Goal: Check status: Check status

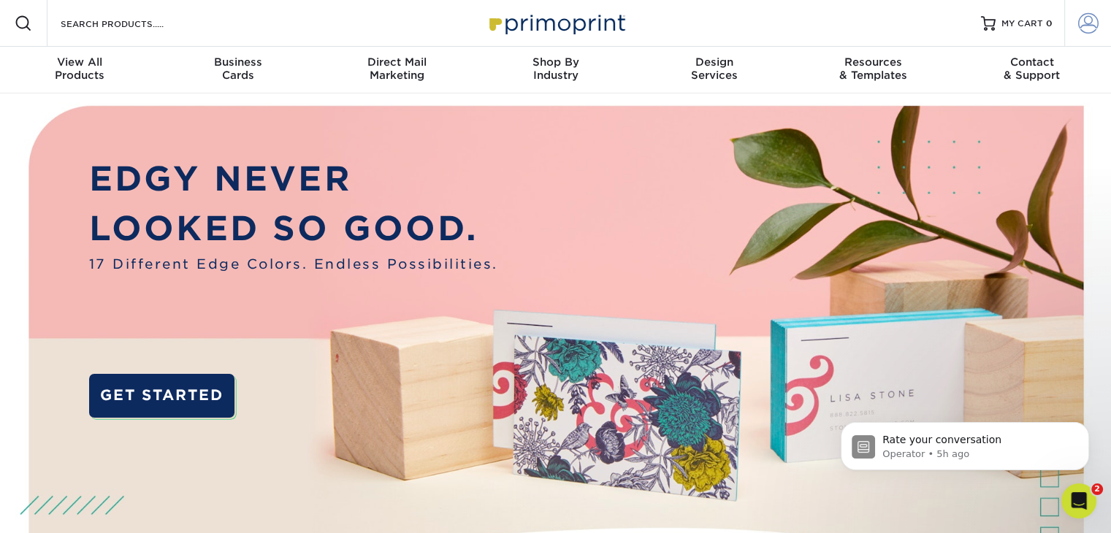
type input "[PERSON_NAME][EMAIL_ADDRESS][DOMAIN_NAME]"
click at [1099, 27] on link "Account" at bounding box center [1087, 23] width 47 height 47
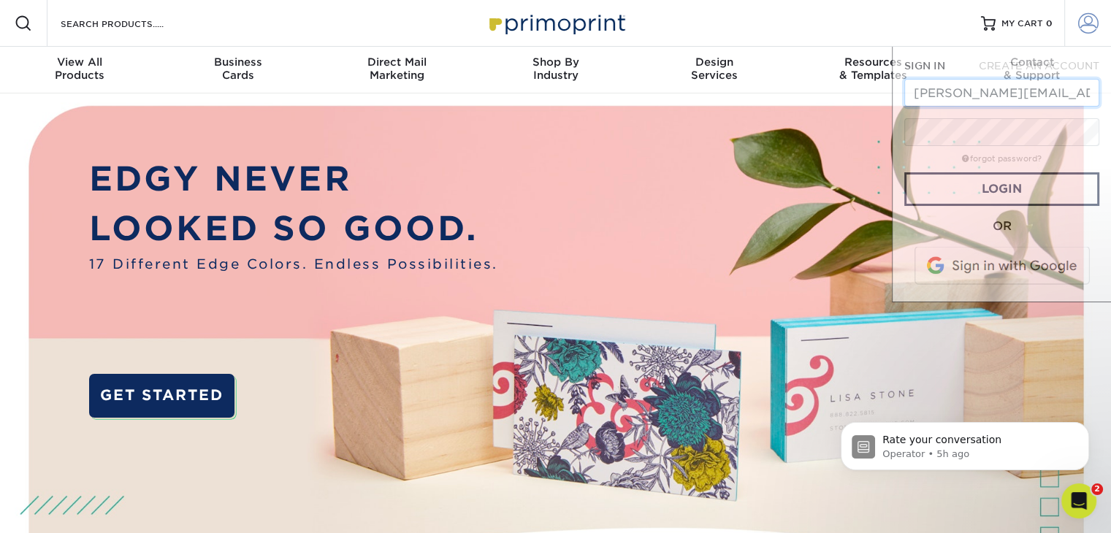
scroll to position [0, 9]
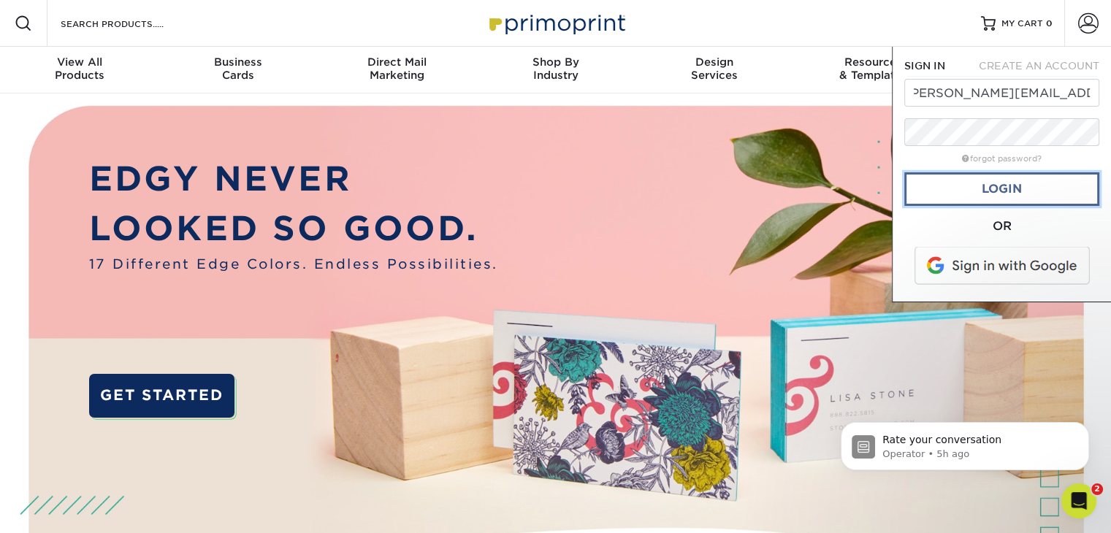
click at [999, 190] on link "Login" at bounding box center [1001, 189] width 195 height 34
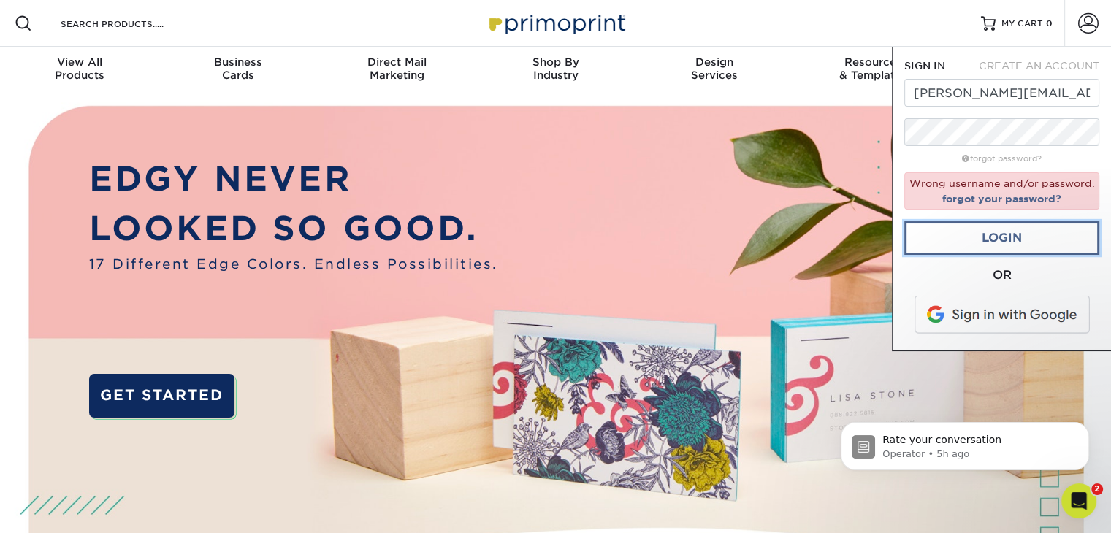
click at [1015, 249] on link "Login" at bounding box center [1001, 238] width 195 height 34
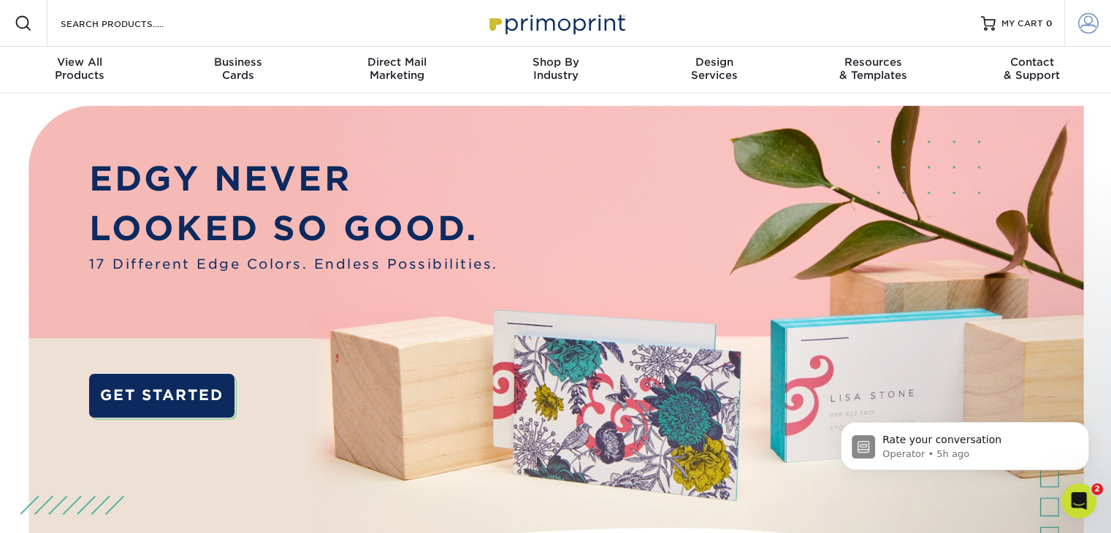
click at [1099, 26] on link "Account" at bounding box center [1087, 23] width 47 height 47
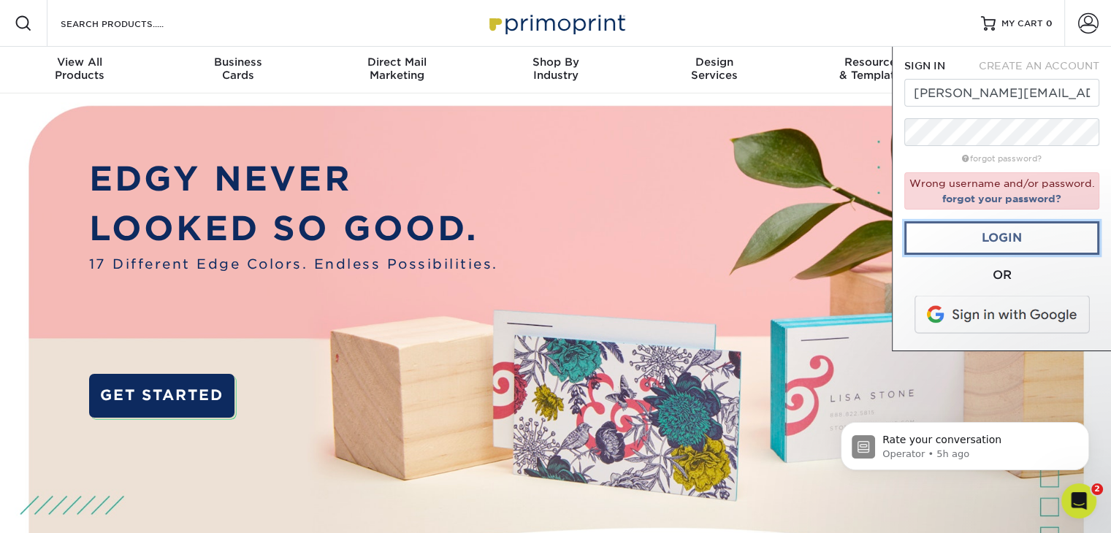
click at [928, 244] on link "Login" at bounding box center [1001, 238] width 195 height 34
click at [993, 324] on span at bounding box center [1003, 315] width 186 height 38
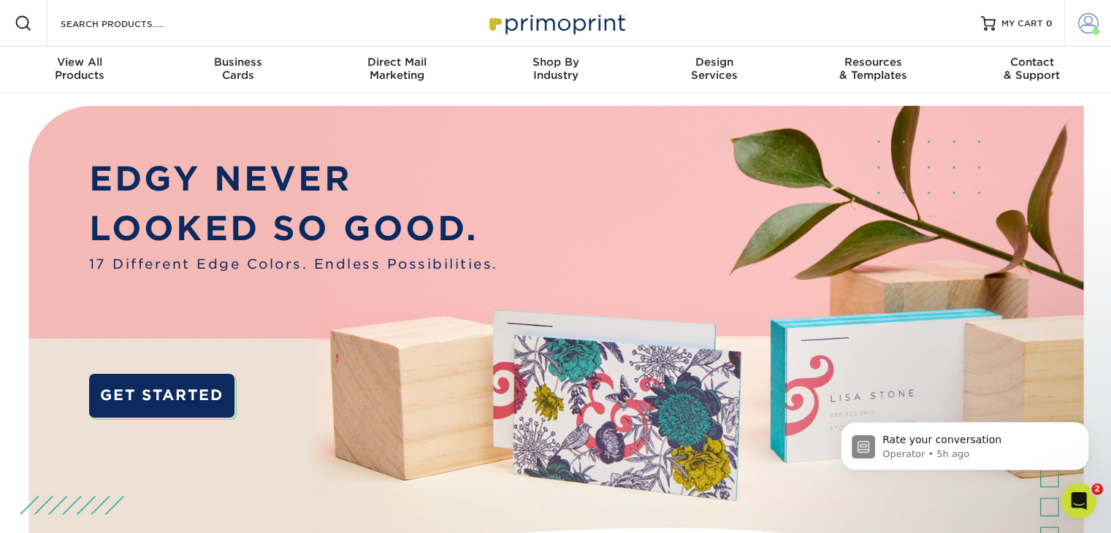
click at [1086, 25] on span at bounding box center [1088, 23] width 20 height 20
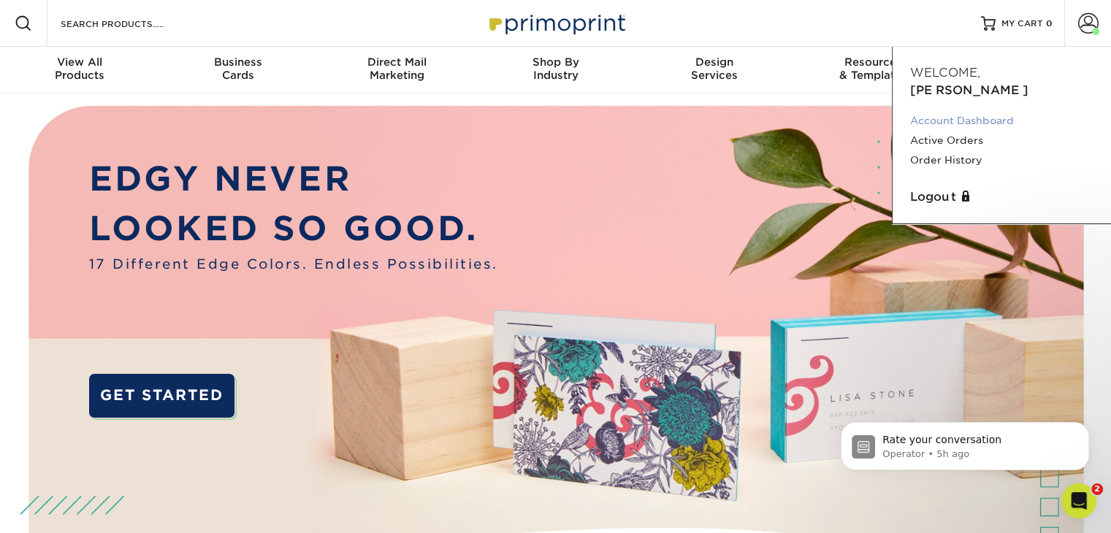
click at [974, 111] on link "Account Dashboard" at bounding box center [1001, 121] width 183 height 20
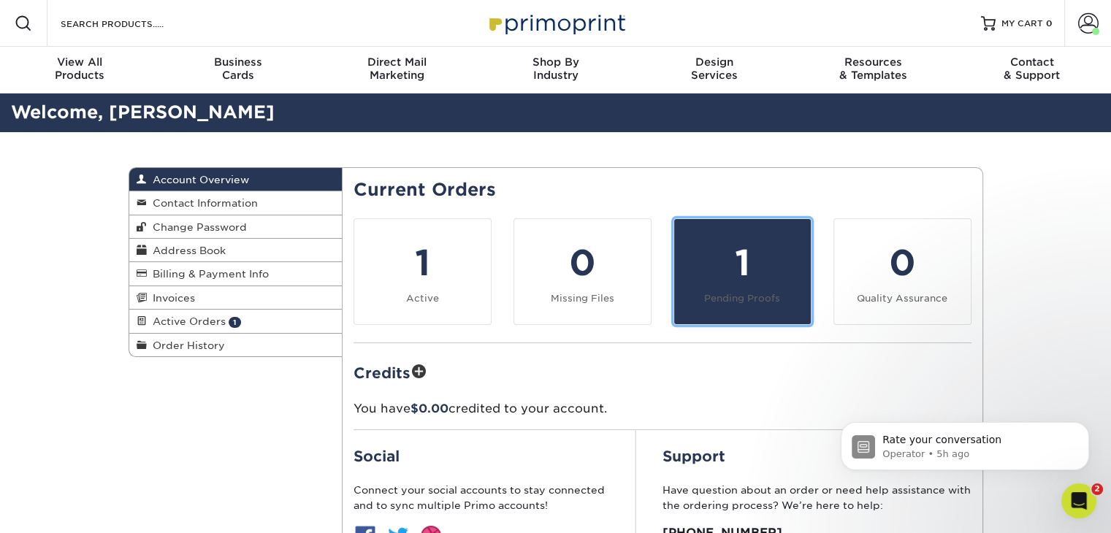
click at [720, 286] on div "1" at bounding box center [742, 263] width 119 height 53
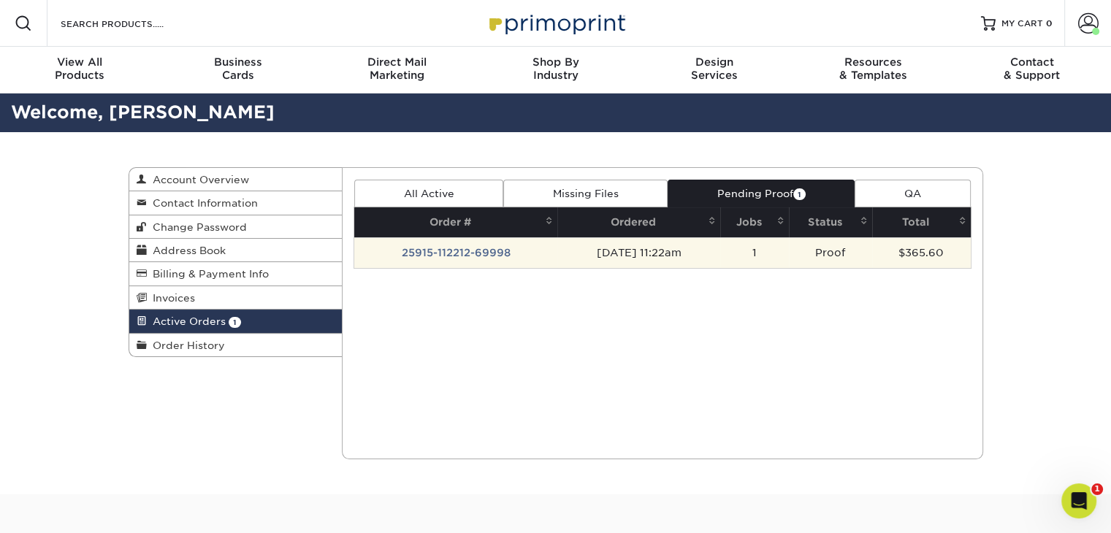
click at [499, 248] on td "25915-112212-69998" at bounding box center [455, 252] width 203 height 31
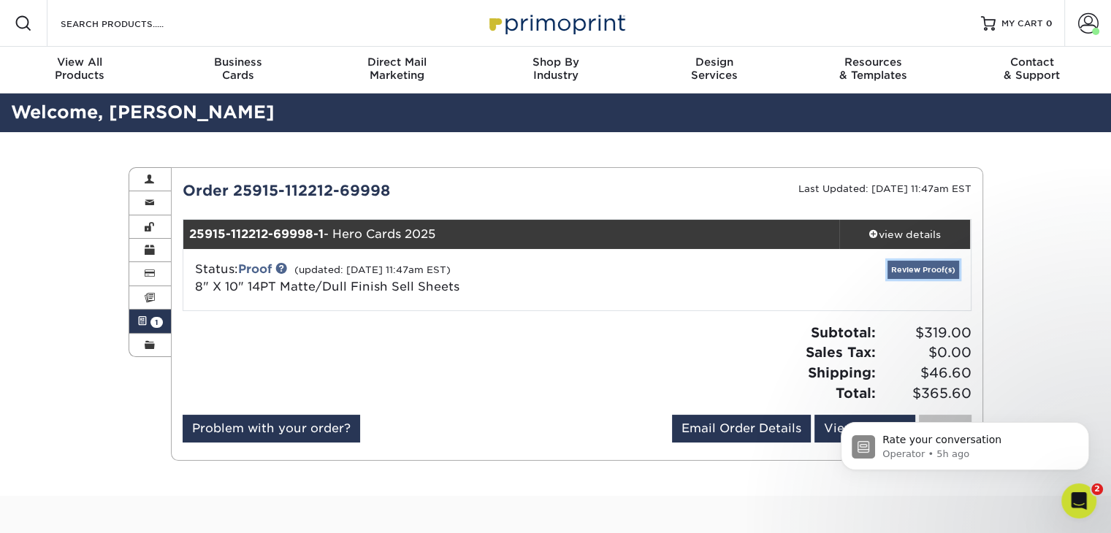
click at [934, 268] on link "Review Proof(s)" at bounding box center [924, 270] width 72 height 18
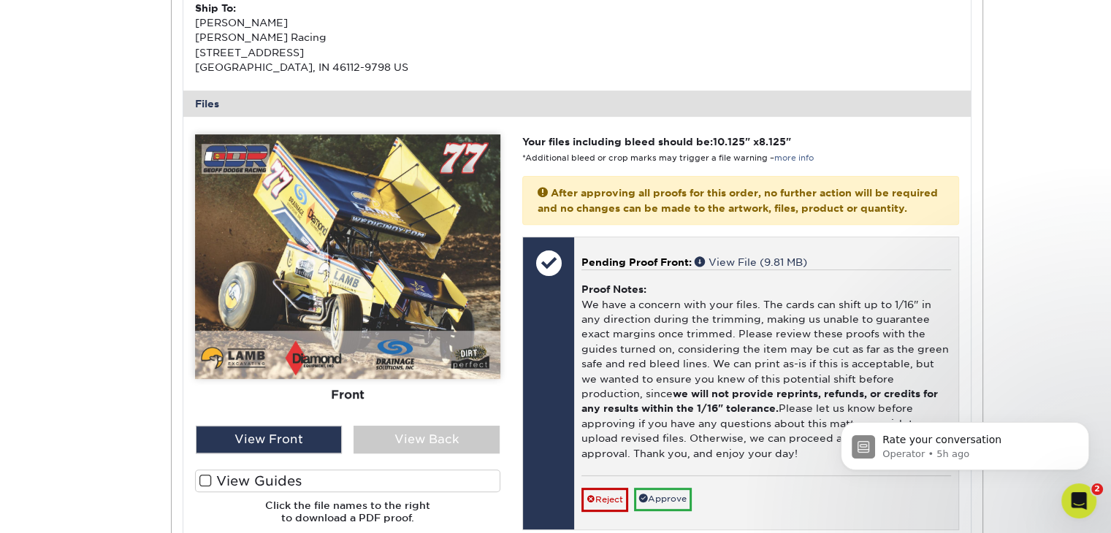
scroll to position [730, 0]
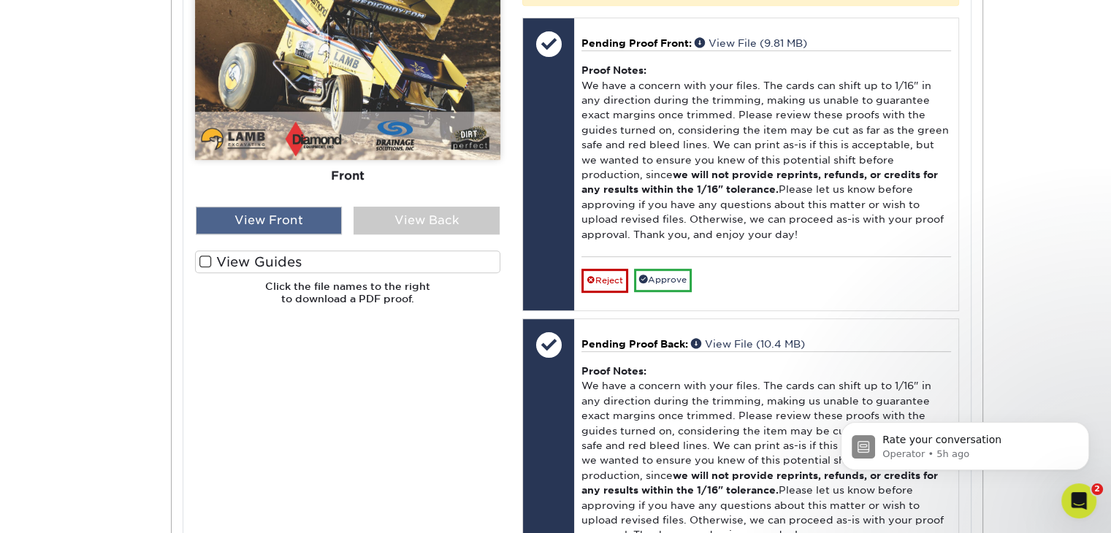
click at [281, 217] on div "View Front" at bounding box center [269, 221] width 146 height 28
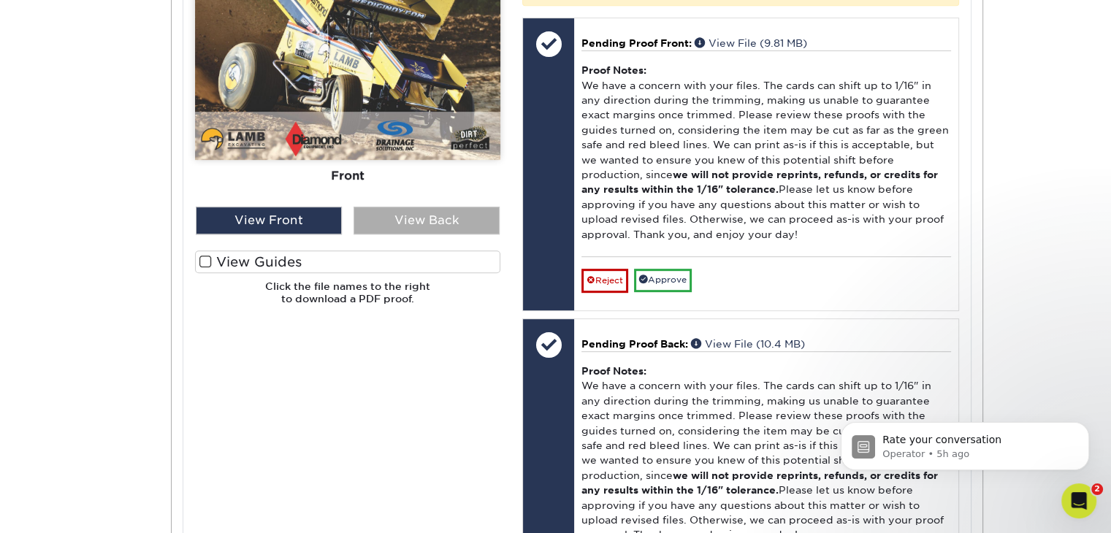
click at [457, 219] on div "View Back" at bounding box center [427, 221] width 146 height 28
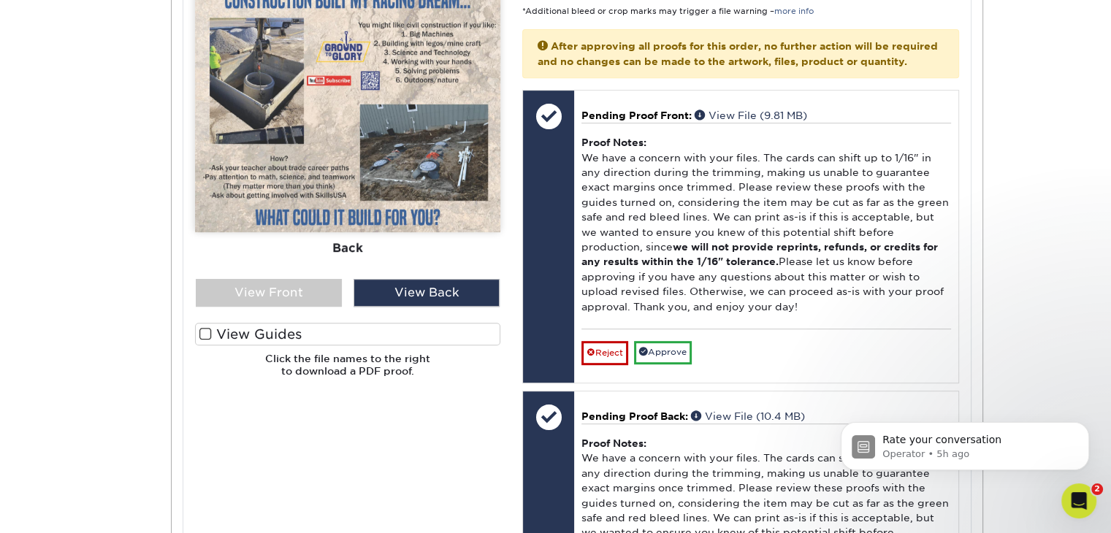
scroll to position [584, 0]
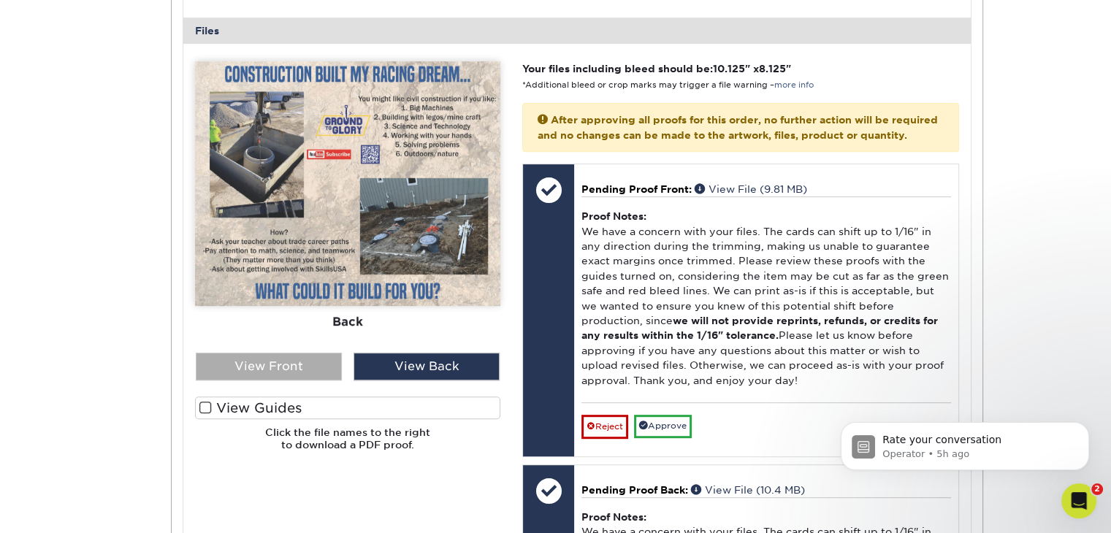
click at [313, 360] on div "View Front" at bounding box center [269, 367] width 146 height 28
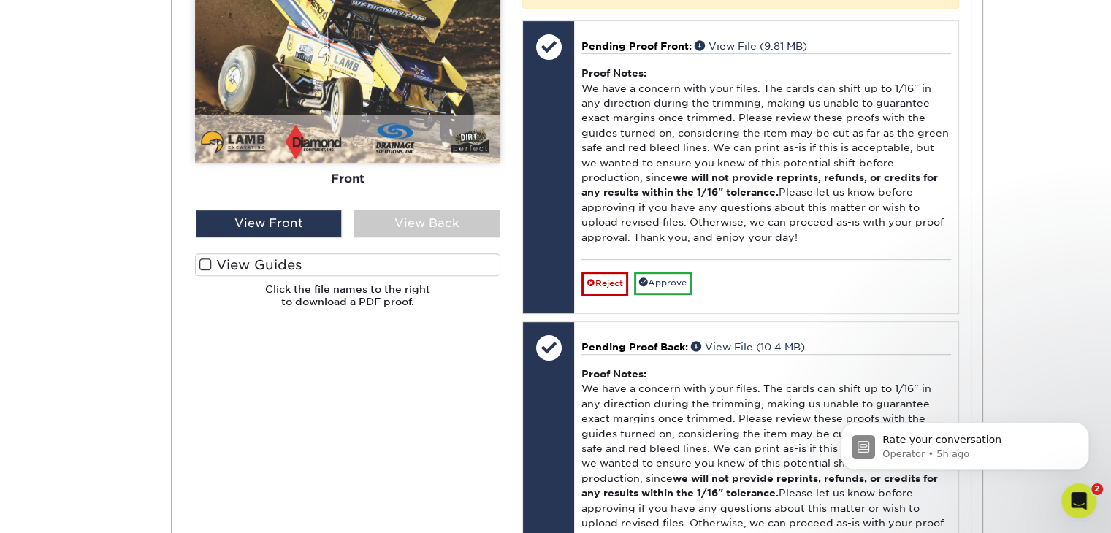
scroll to position [730, 0]
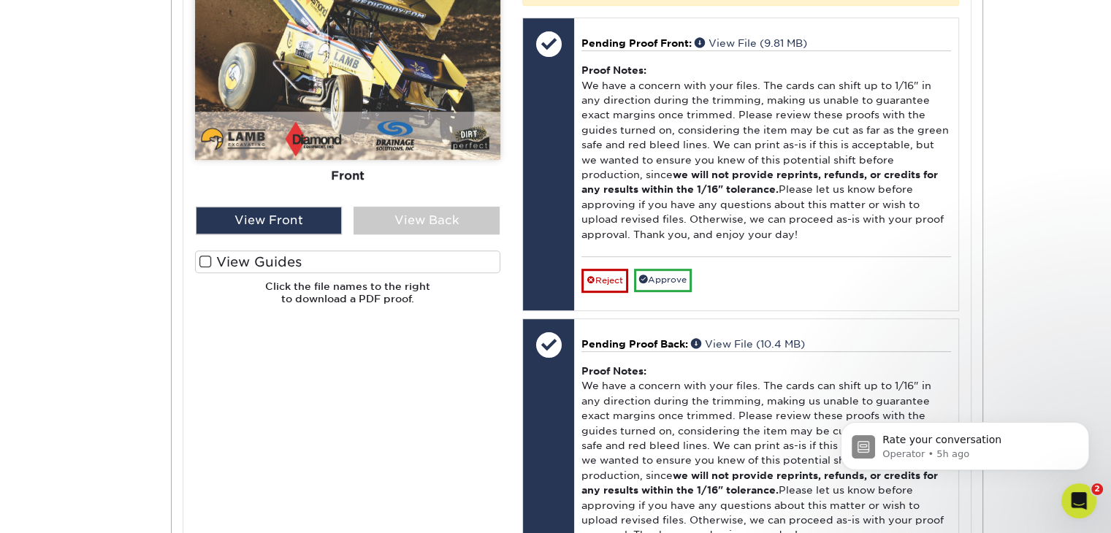
click at [207, 261] on span at bounding box center [205, 262] width 12 height 14
click at [0, 0] on input "View Guides" at bounding box center [0, 0] width 0 height 0
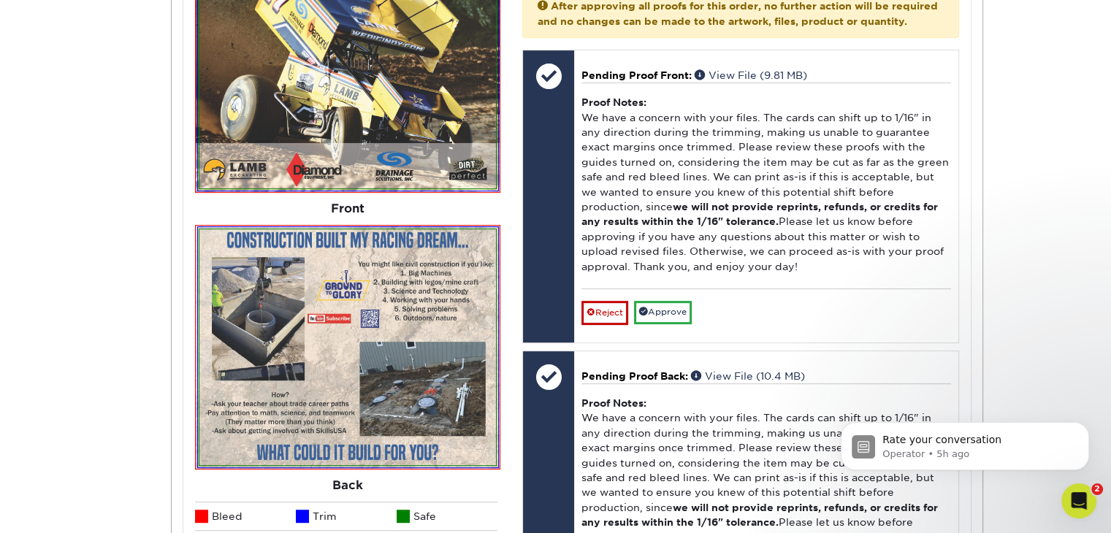
scroll to position [701, 0]
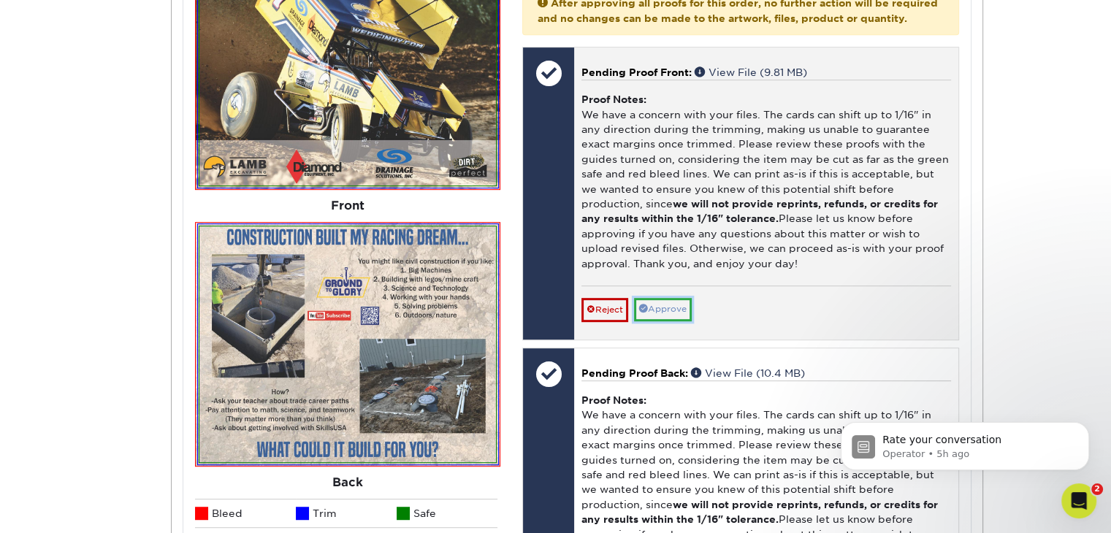
click at [667, 321] on link "Approve" at bounding box center [663, 309] width 58 height 23
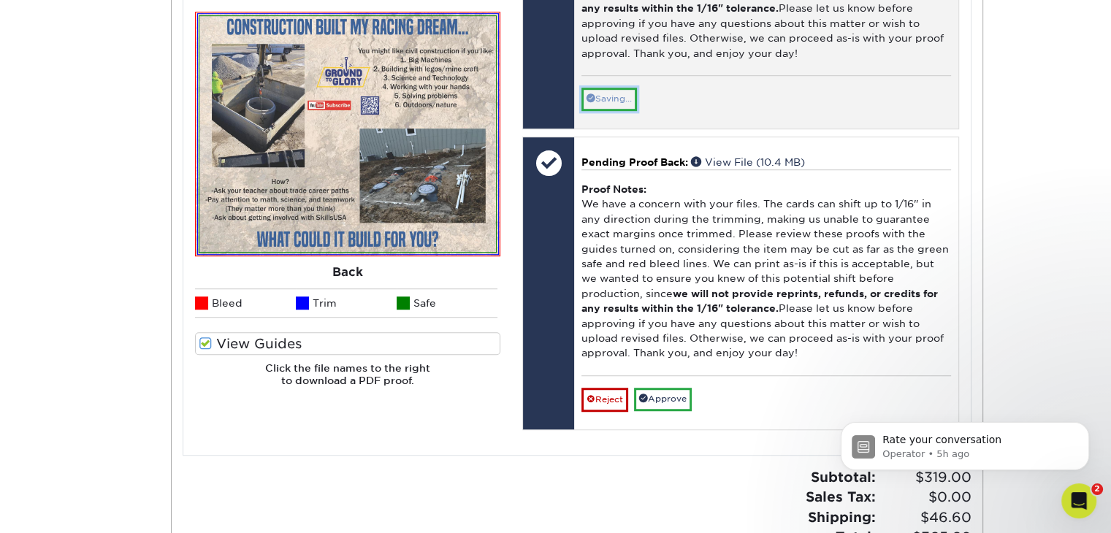
scroll to position [920, 0]
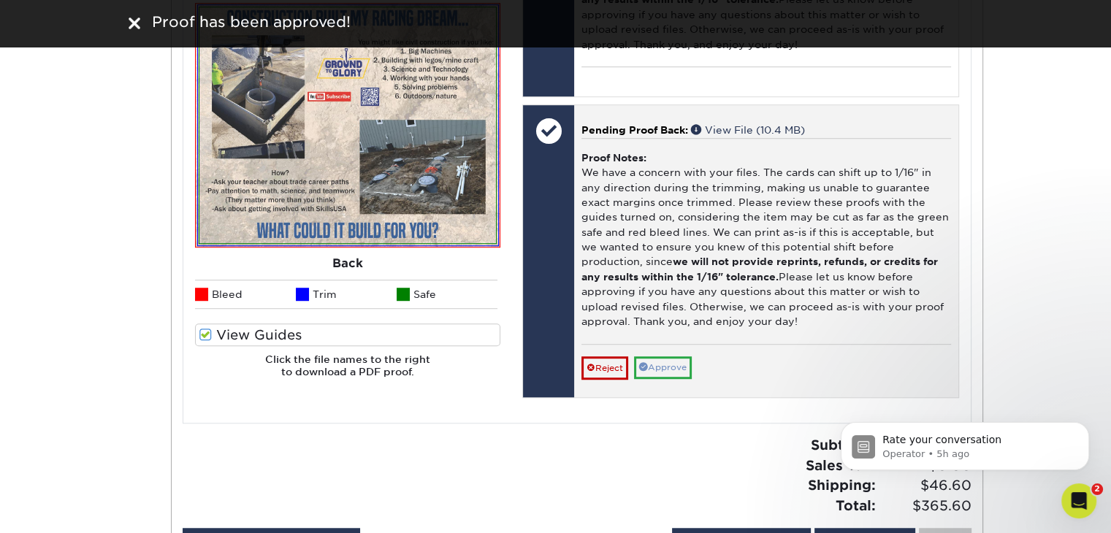
click at [680, 397] on div "Pending Proof Back: View File (10.4 MB) Proof Notes: We have a concern with you…" at bounding box center [766, 251] width 384 height 292
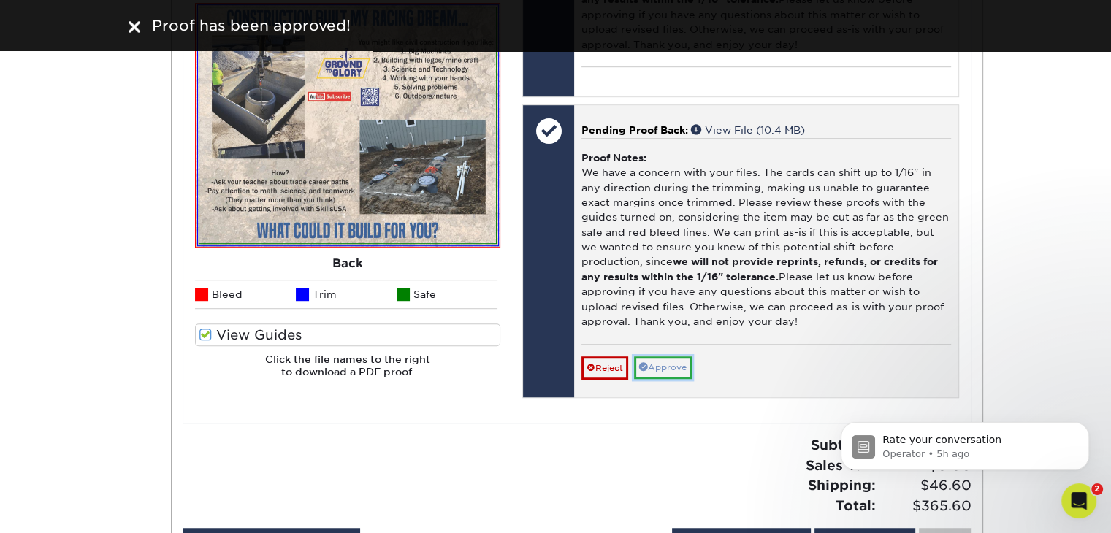
click at [669, 378] on link "Approve" at bounding box center [663, 367] width 58 height 23
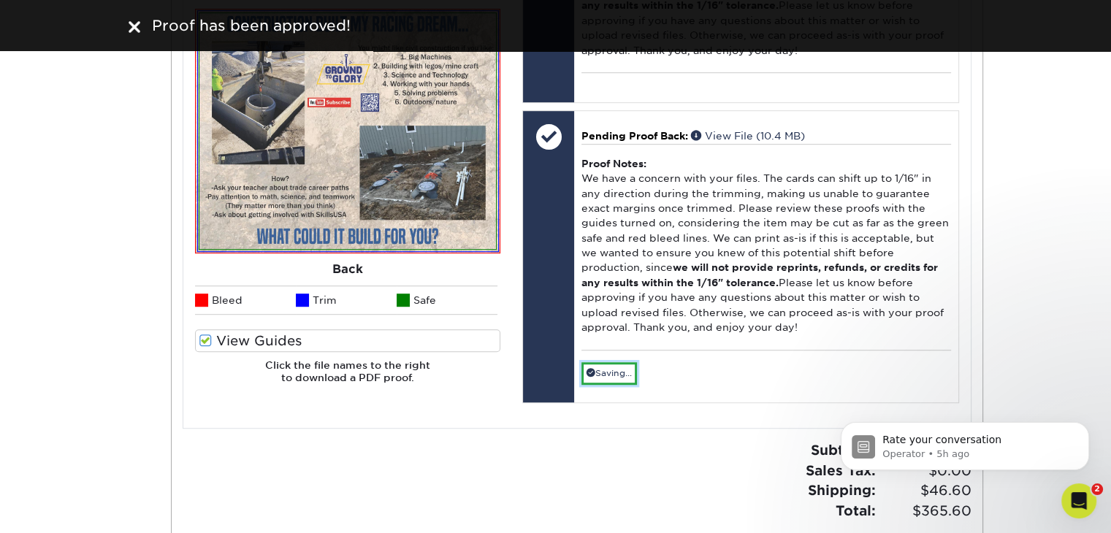
scroll to position [993, 0]
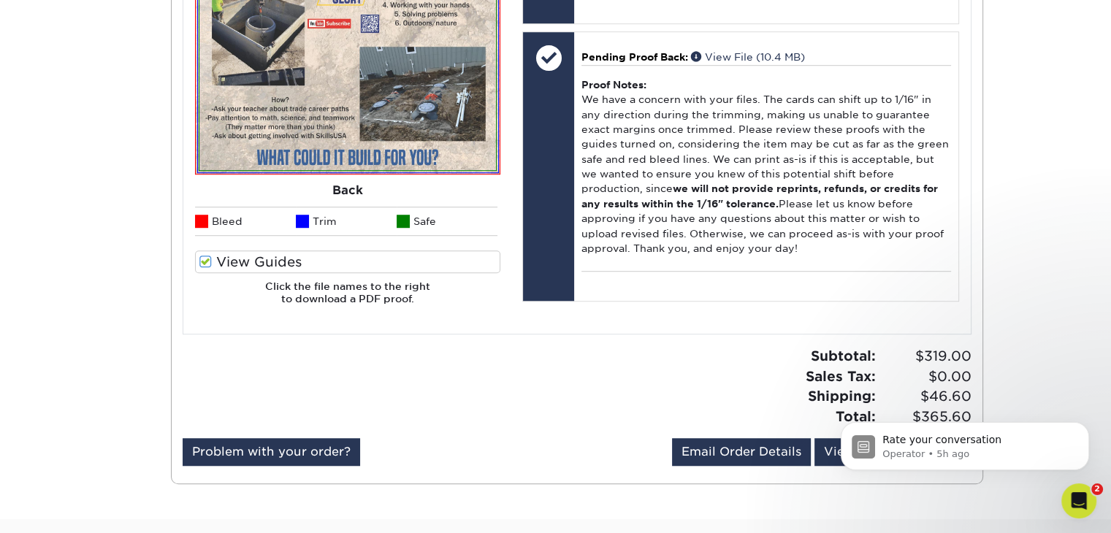
click at [1020, 364] on div "Rate your conversation Operator • 5h ago" at bounding box center [965, 379] width 269 height 183
click at [1078, 429] on button "Dismiss notification" at bounding box center [1084, 426] width 19 height 19
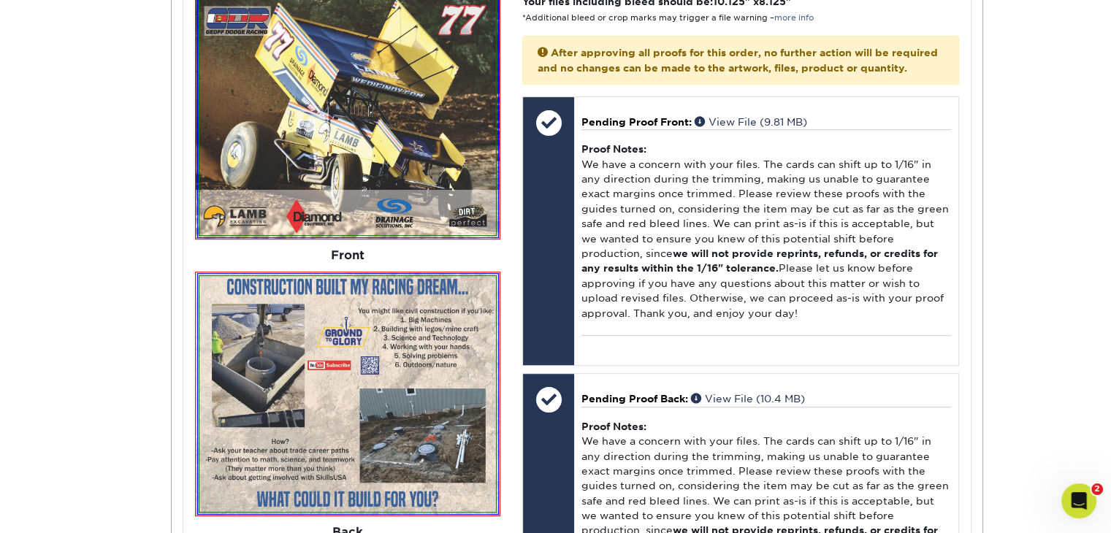
scroll to position [628, 0]
